Goal: Task Accomplishment & Management: Complete application form

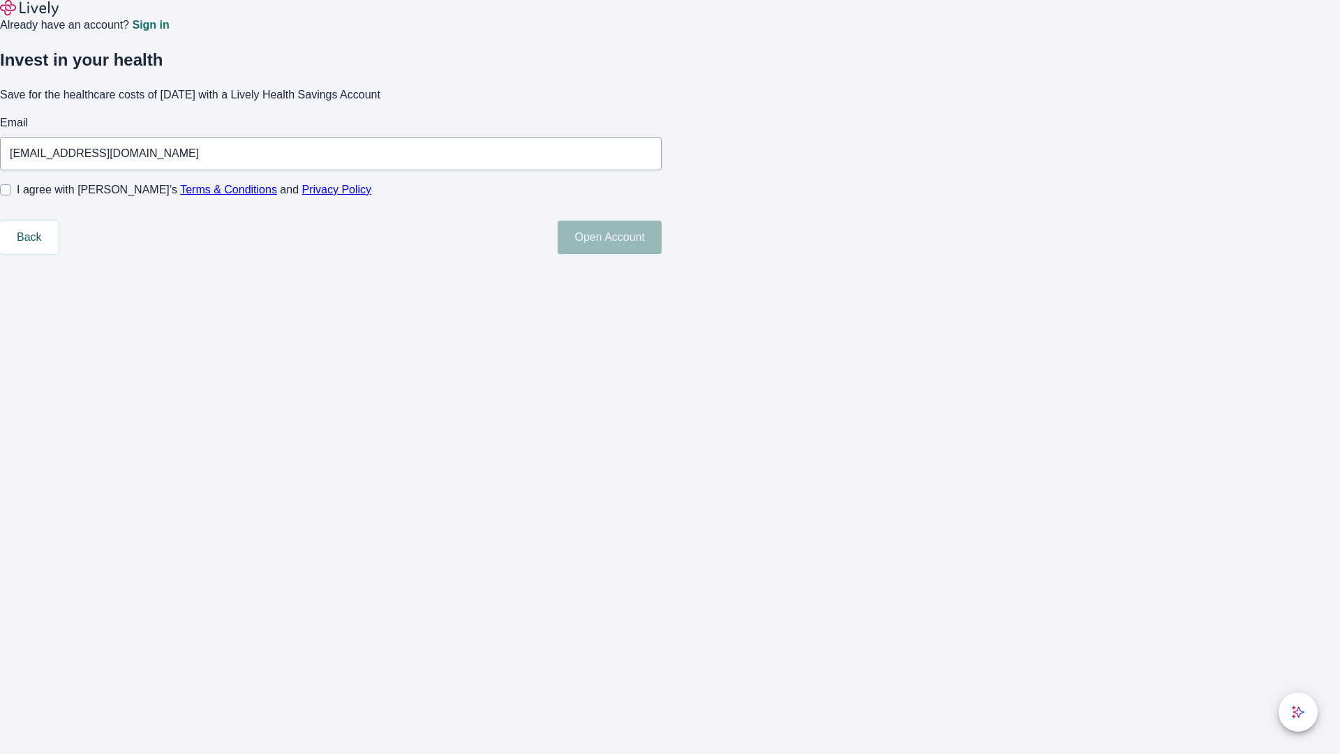
click at [11, 195] on input "I agree with Lively’s Terms & Conditions and Privacy Policy" at bounding box center [5, 189] width 11 height 11
checkbox input "true"
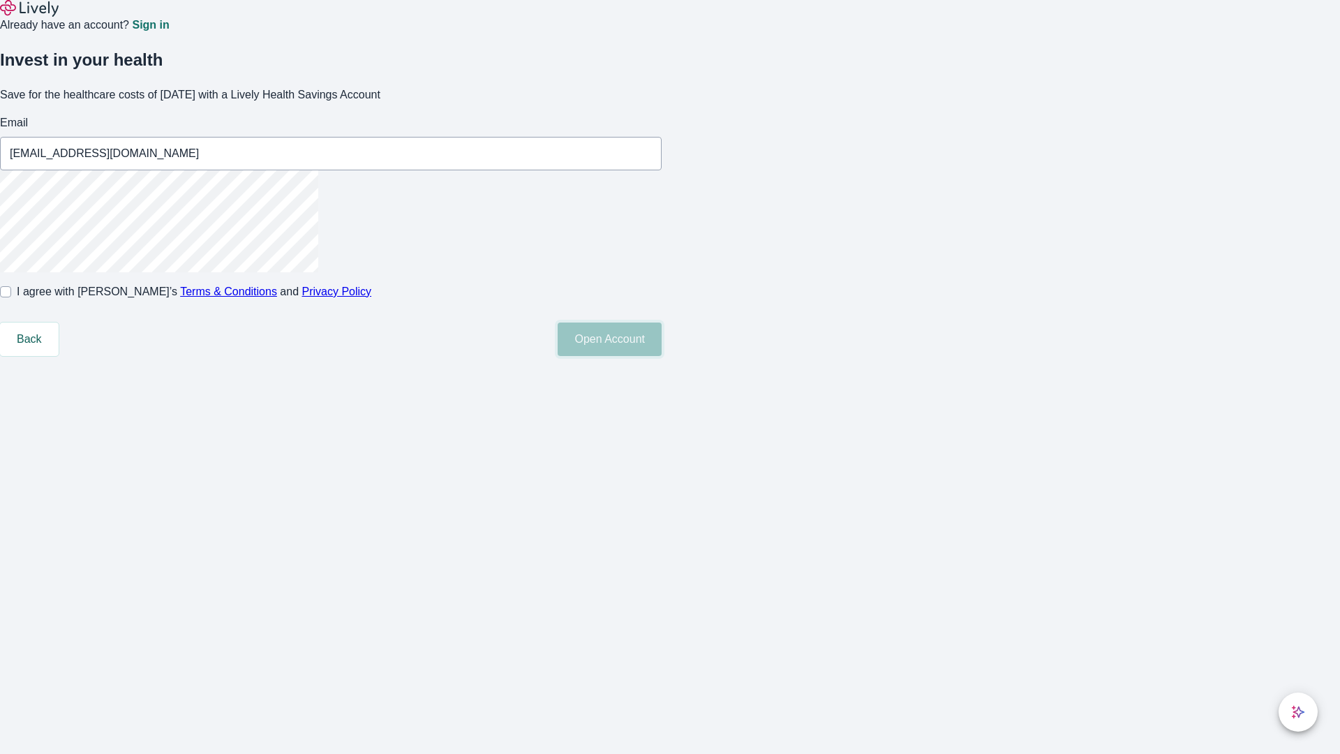
click at [662, 356] on button "Open Account" at bounding box center [610, 340] width 104 height 34
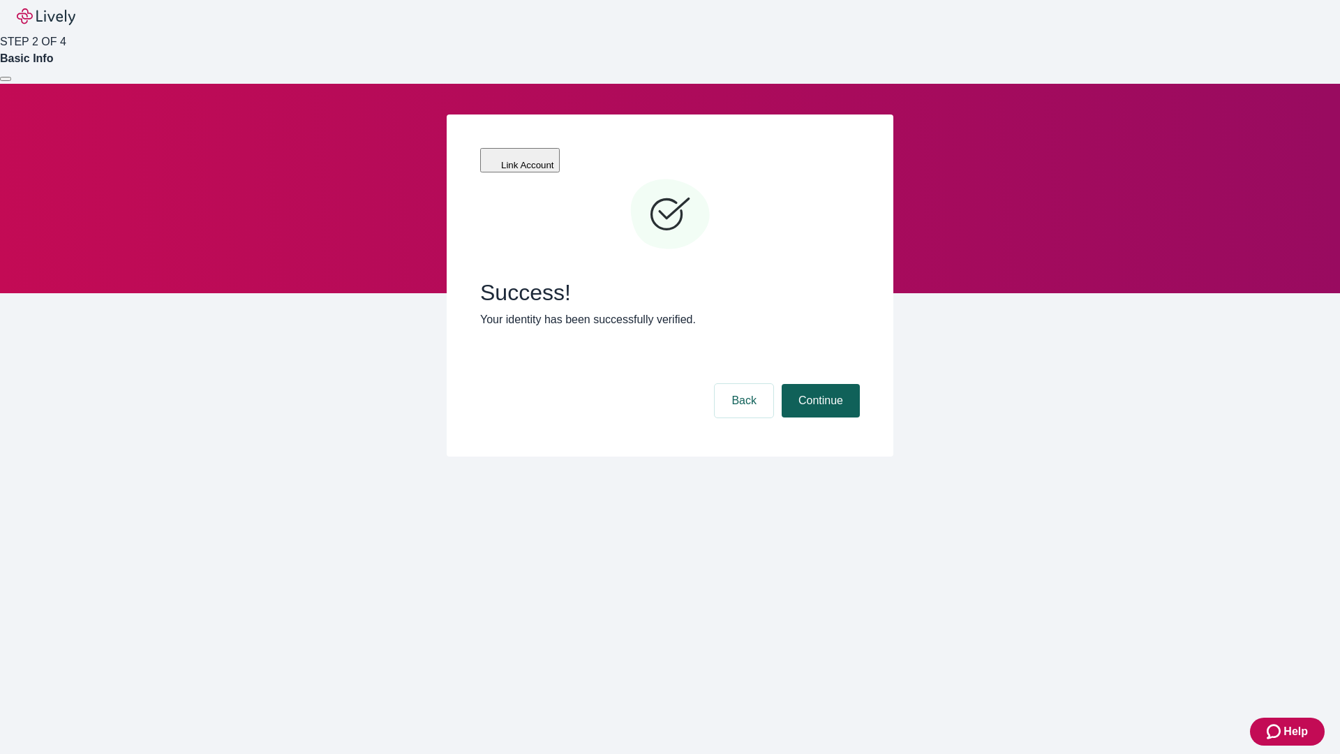
click at [819, 384] on button "Continue" at bounding box center [821, 401] width 78 height 34
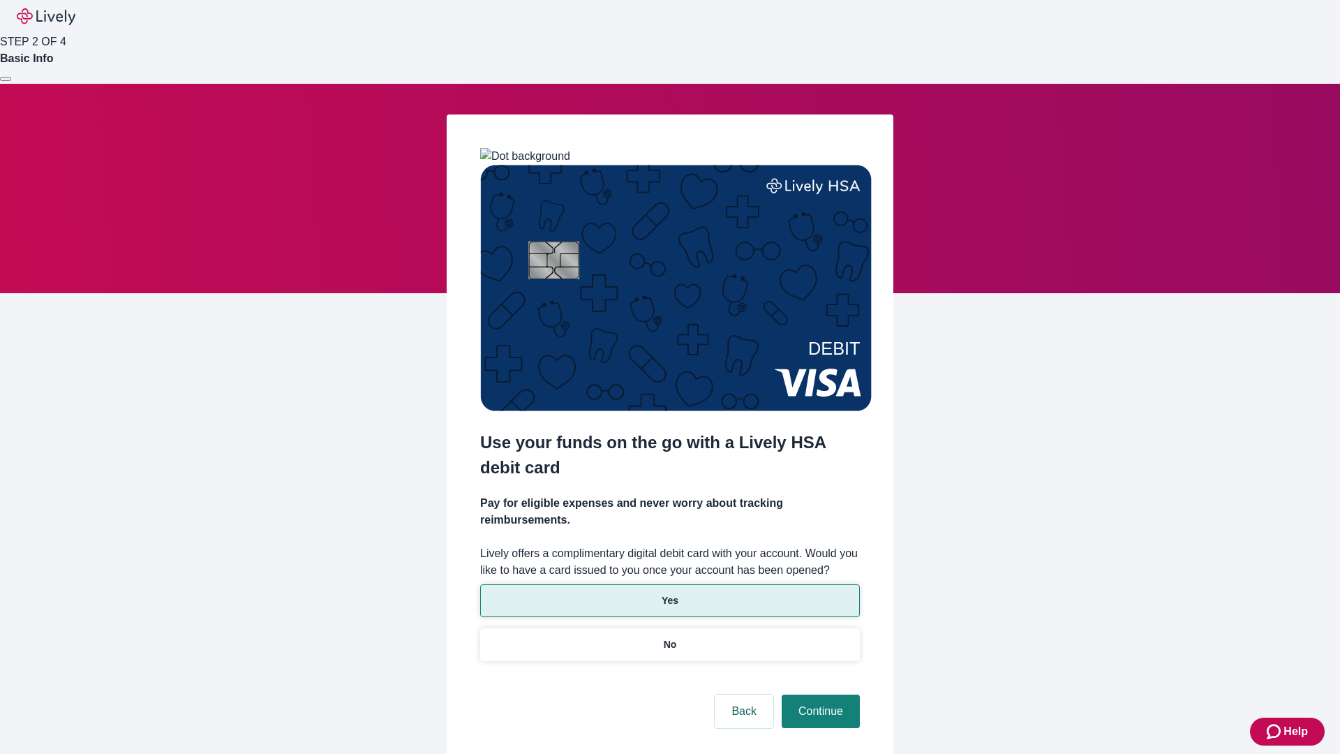
click at [670, 593] on p "Yes" at bounding box center [670, 600] width 17 height 15
click at [819, 695] on button "Continue" at bounding box center [821, 712] width 78 height 34
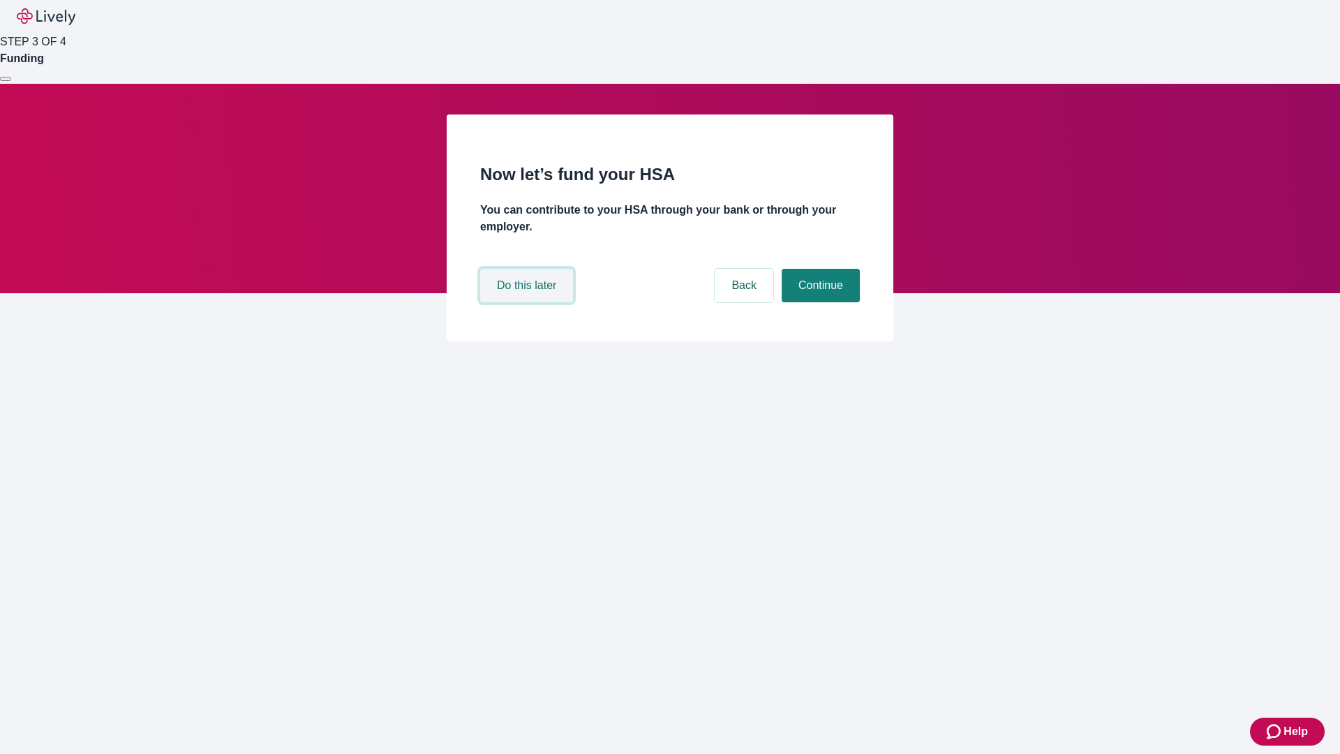
click at [529, 302] on button "Do this later" at bounding box center [526, 286] width 93 height 34
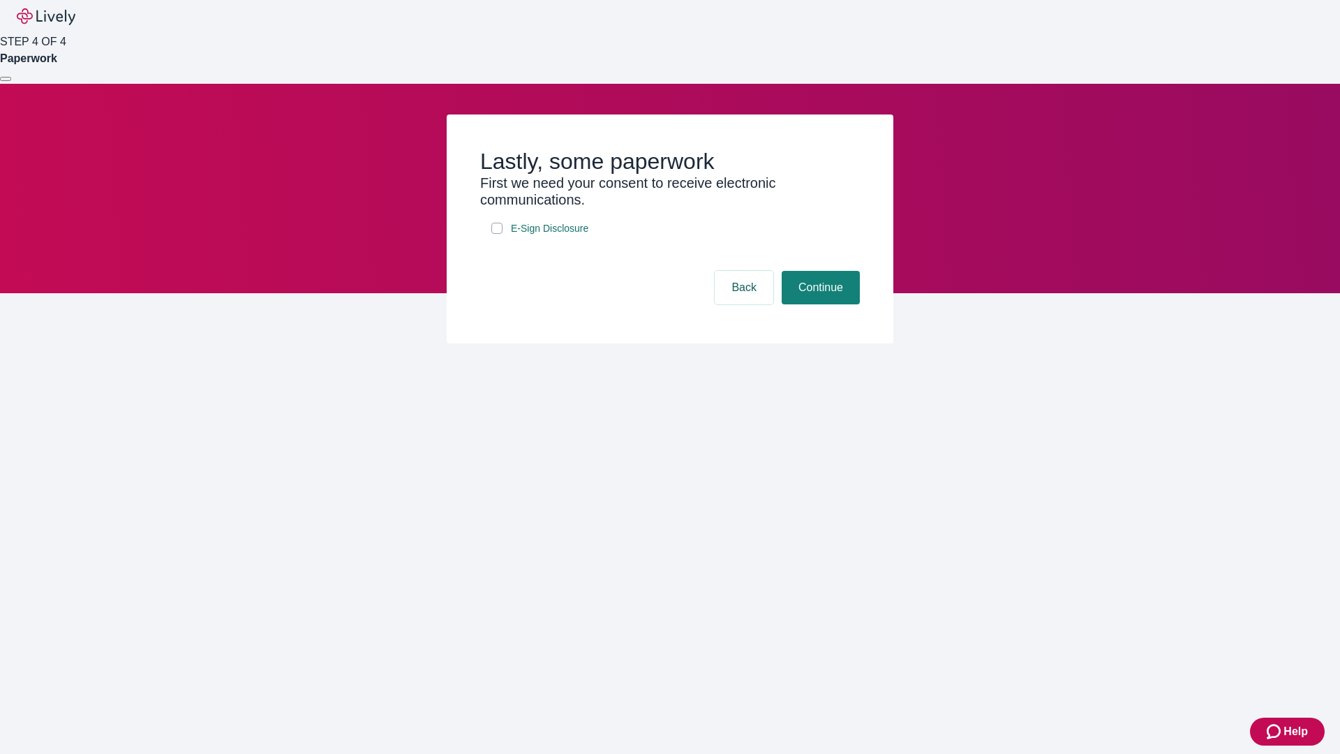
click at [497, 234] on input "E-Sign Disclosure" at bounding box center [497, 228] width 11 height 11
checkbox input "true"
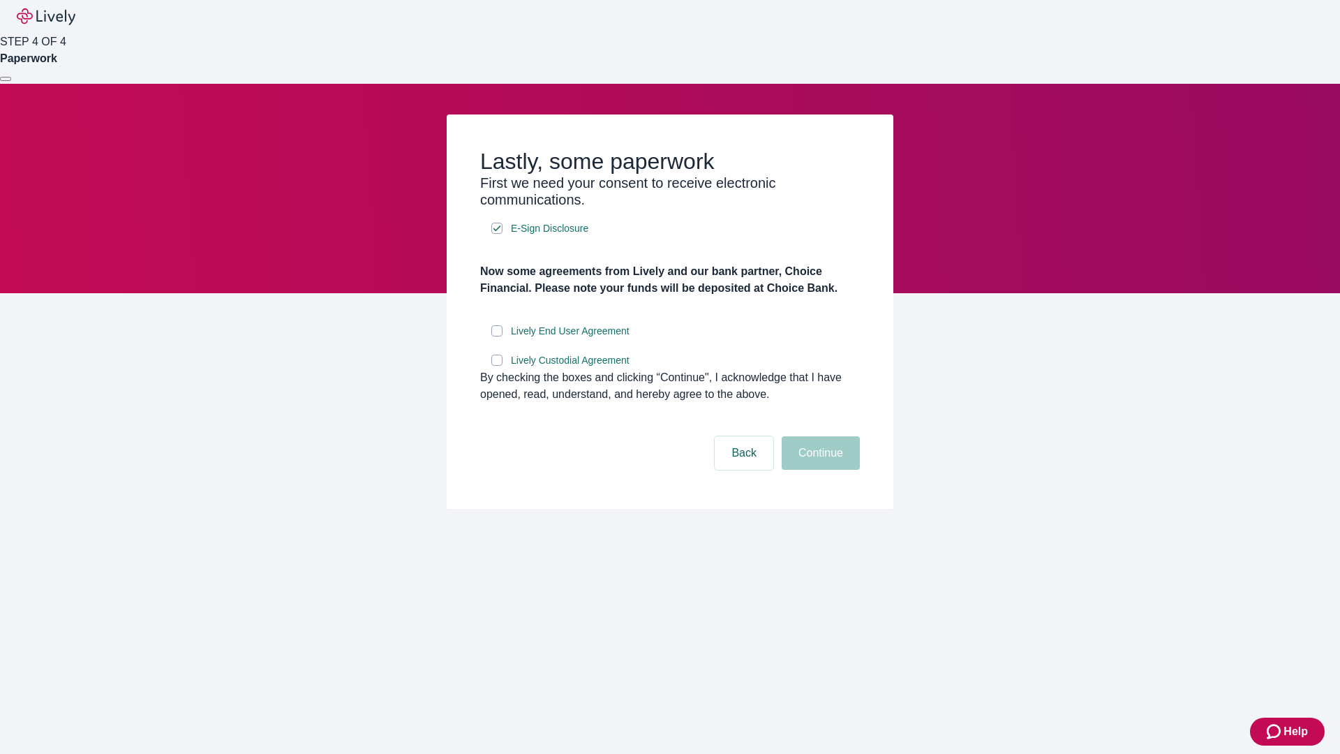
click at [497, 337] on input "Lively End User Agreement" at bounding box center [497, 330] width 11 height 11
checkbox input "true"
click at [497, 366] on input "Lively Custodial Agreement" at bounding box center [497, 360] width 11 height 11
checkbox input "true"
click at [819, 470] on button "Continue" at bounding box center [821, 453] width 78 height 34
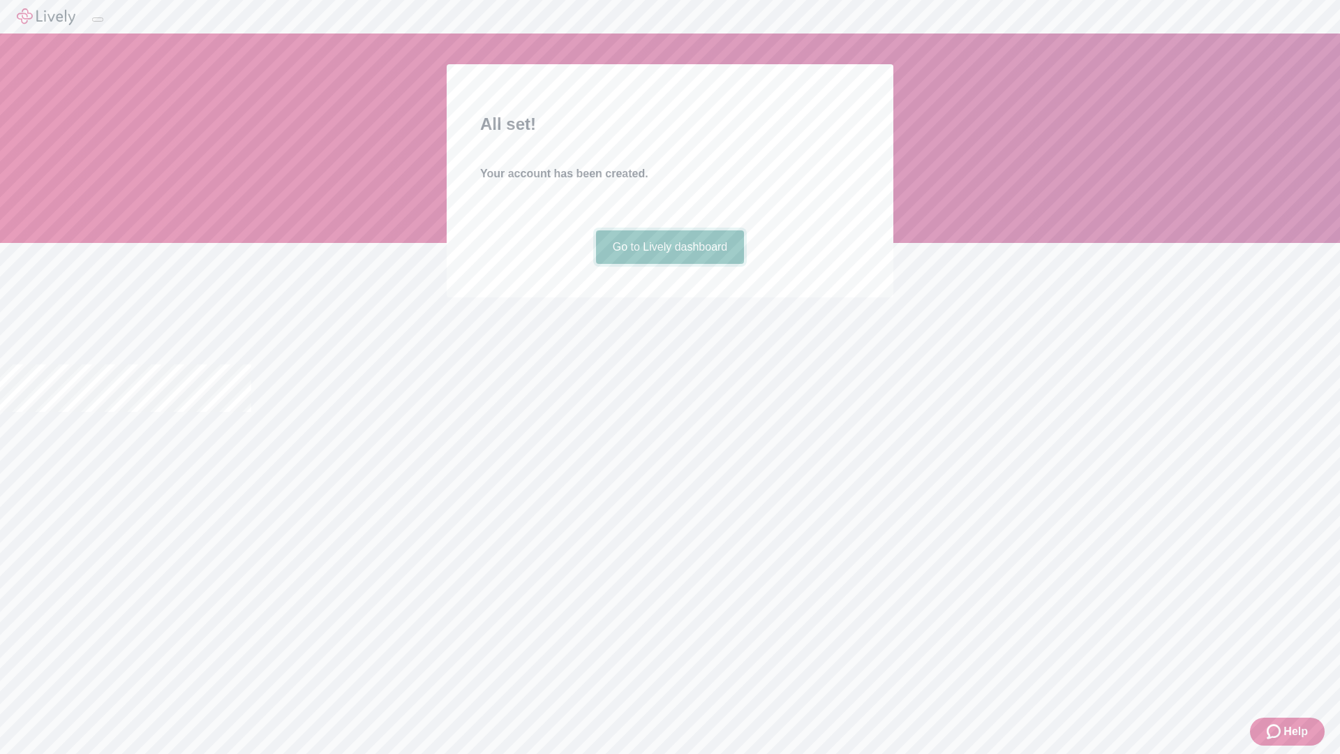
click at [670, 264] on link "Go to Lively dashboard" at bounding box center [670, 247] width 149 height 34
